Goal: Information Seeking & Learning: Learn about a topic

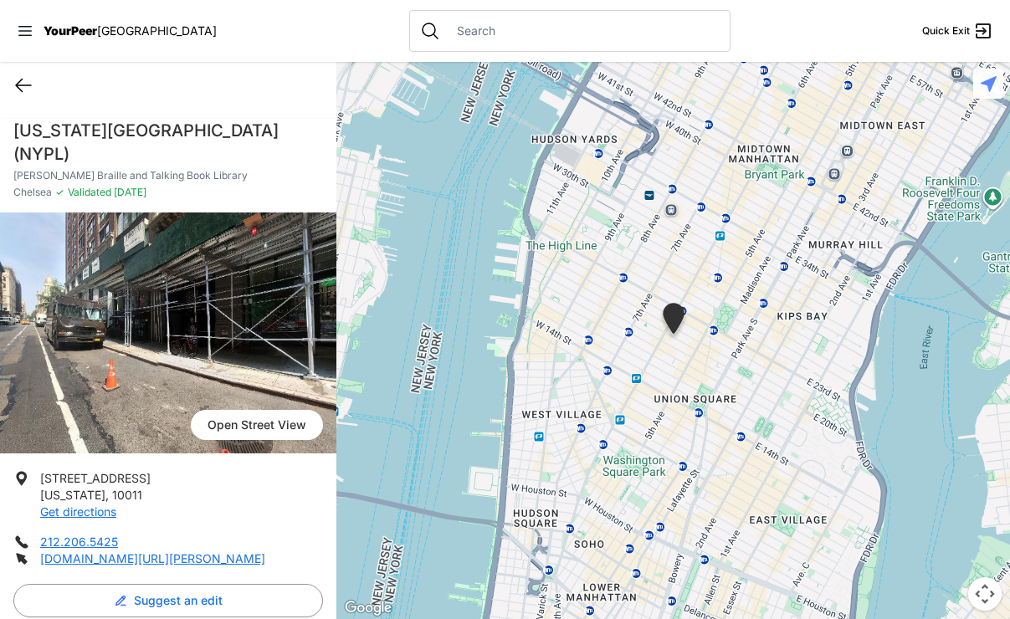
click at [28, 79] on icon at bounding box center [23, 85] width 20 height 20
click at [29, 79] on icon at bounding box center [23, 85] width 20 height 20
select select "recentlyUpdated"
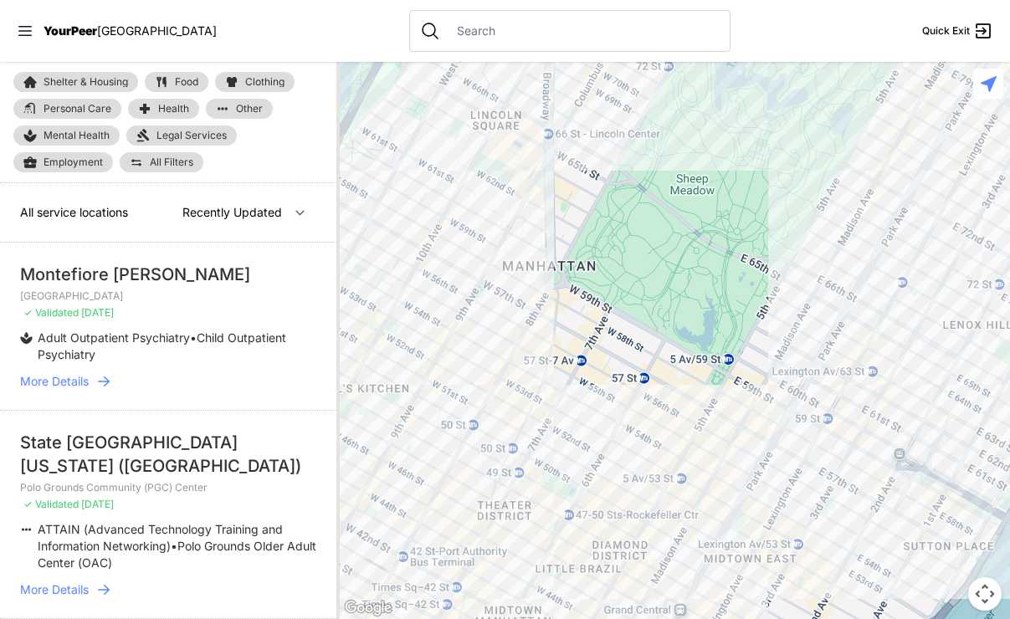
drag, startPoint x: 436, startPoint y: 449, endPoint x: 634, endPoint y: 55, distance: 441.0
click at [634, 55] on div "Close panel YourPeer [GEOGRAPHIC_DATA] Quick Exit Single Adult Families Soup Ki…" at bounding box center [505, 309] width 1010 height 619
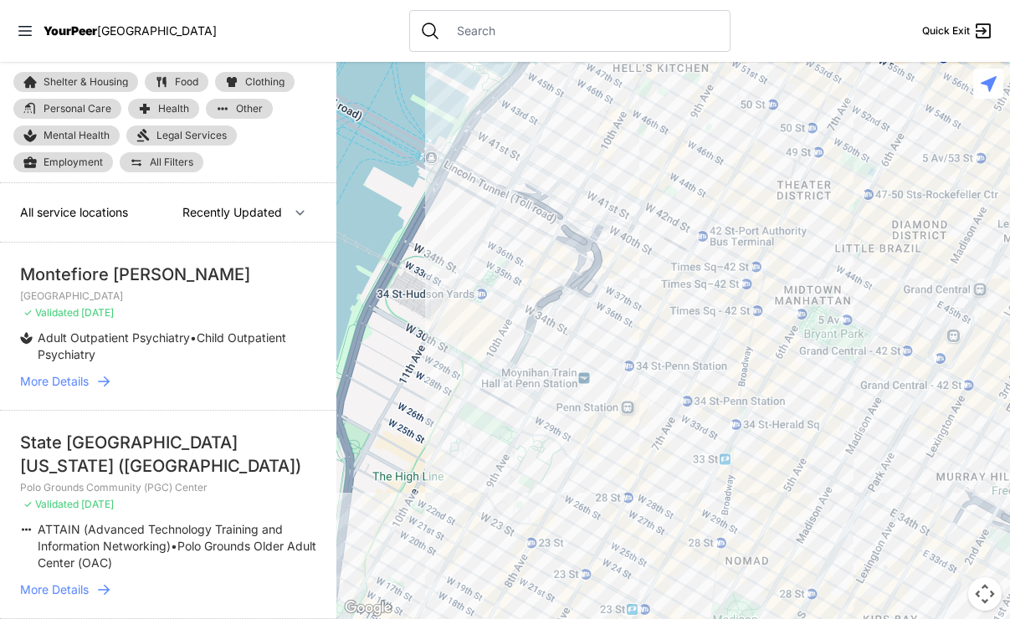
drag, startPoint x: 483, startPoint y: 461, endPoint x: 779, endPoint y: 142, distance: 435.3
click at [779, 142] on div at bounding box center [673, 340] width 674 height 557
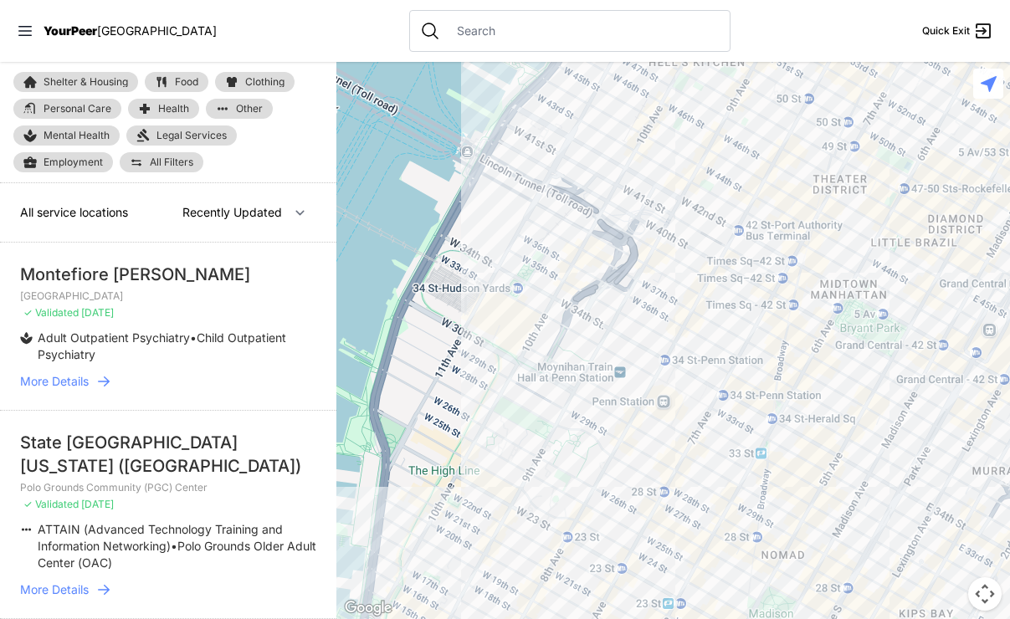
drag, startPoint x: 552, startPoint y: 463, endPoint x: 592, endPoint y: 458, distance: 40.5
click at [592, 458] on div at bounding box center [673, 340] width 674 height 557
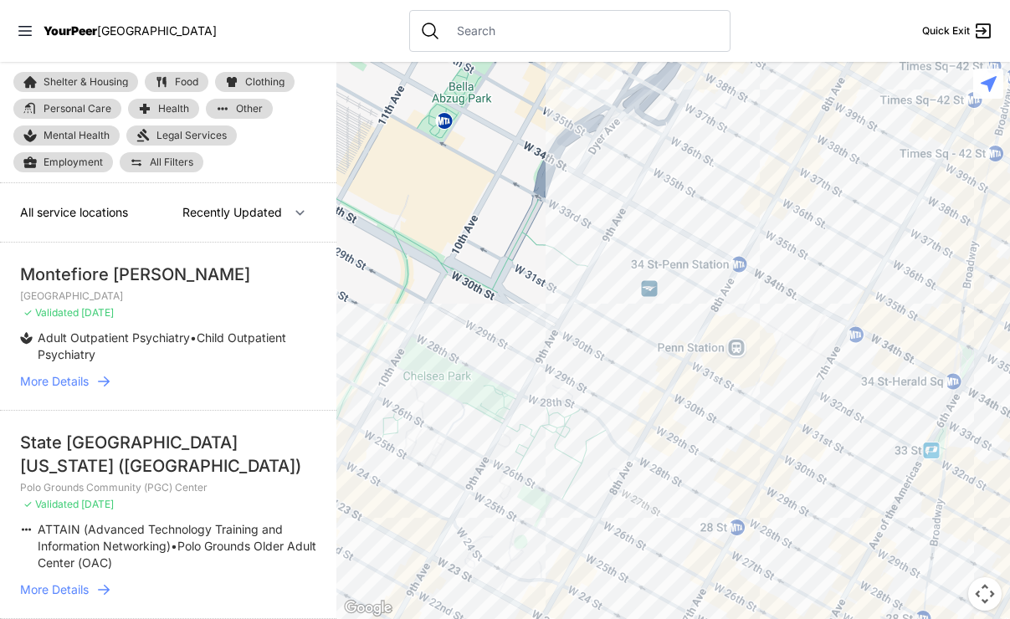
click at [490, 386] on div at bounding box center [673, 340] width 674 height 557
click at [491, 375] on div at bounding box center [673, 340] width 674 height 557
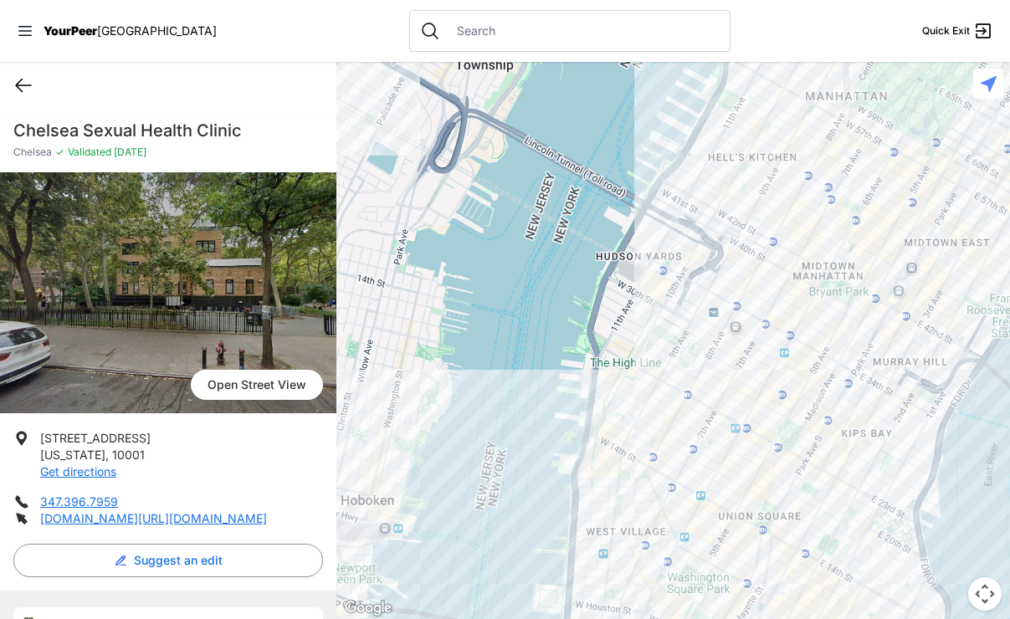
click at [13, 93] on icon at bounding box center [23, 85] width 20 height 20
select select "recentlyUpdated"
